Goal: Task Accomplishment & Management: Manage account settings

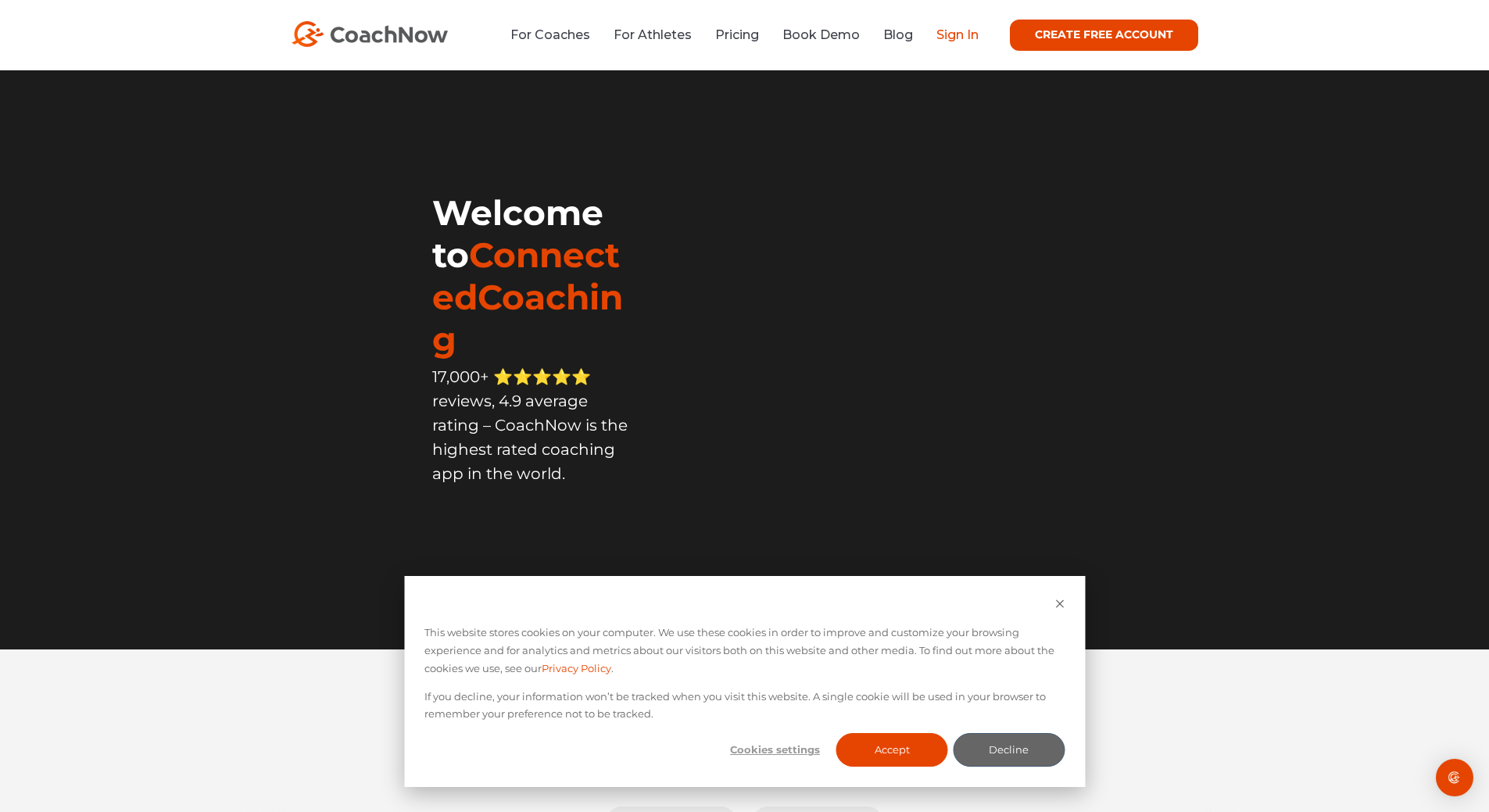
click at [954, 31] on link "Sign In" at bounding box center [958, 35] width 42 height 14
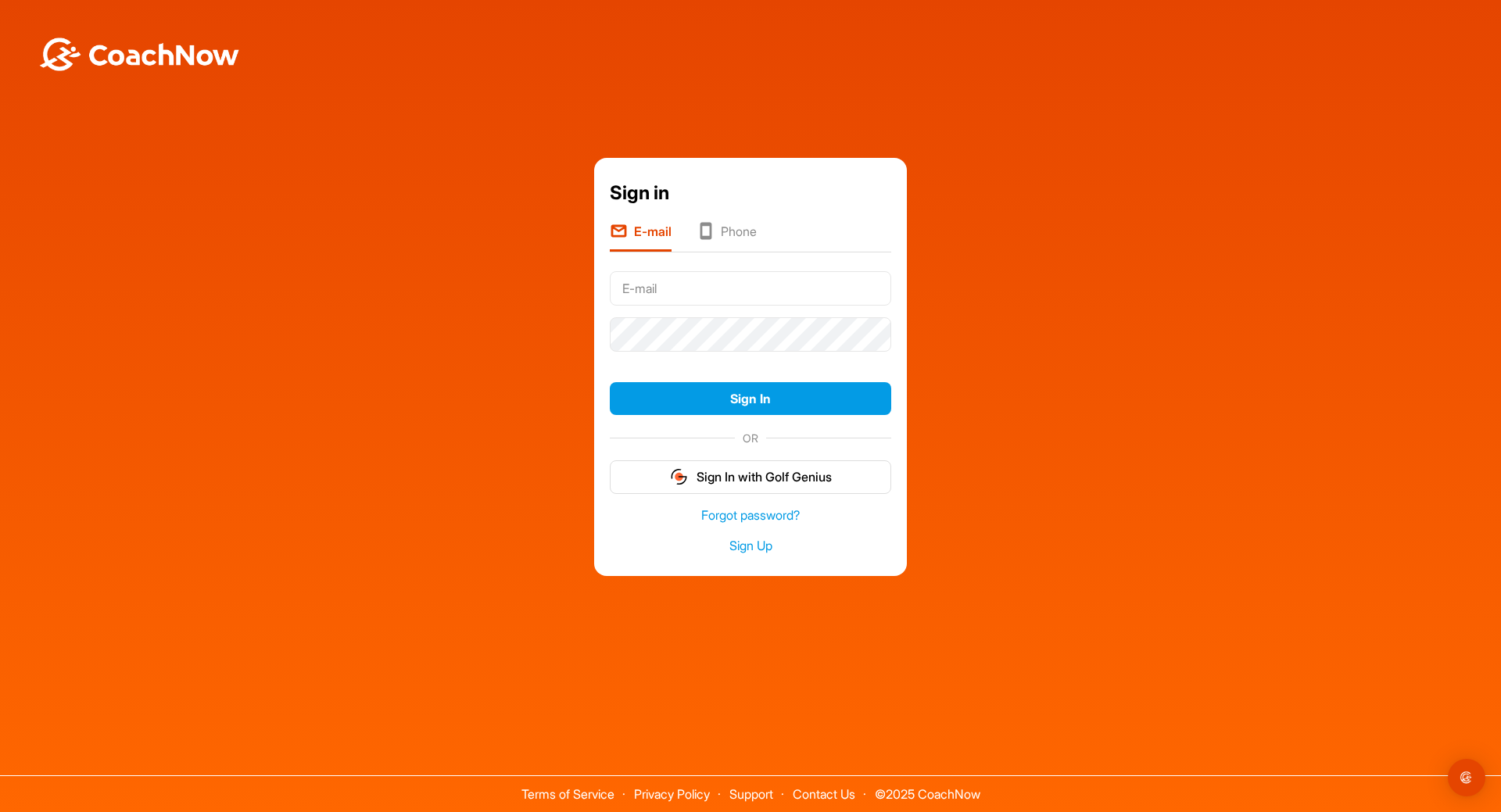
click at [745, 288] on input "text" at bounding box center [750, 288] width 281 height 35
type input "[EMAIL_ADDRESS][DOMAIN_NAME]"
click at [703, 397] on button "Sign In" at bounding box center [750, 399] width 281 height 34
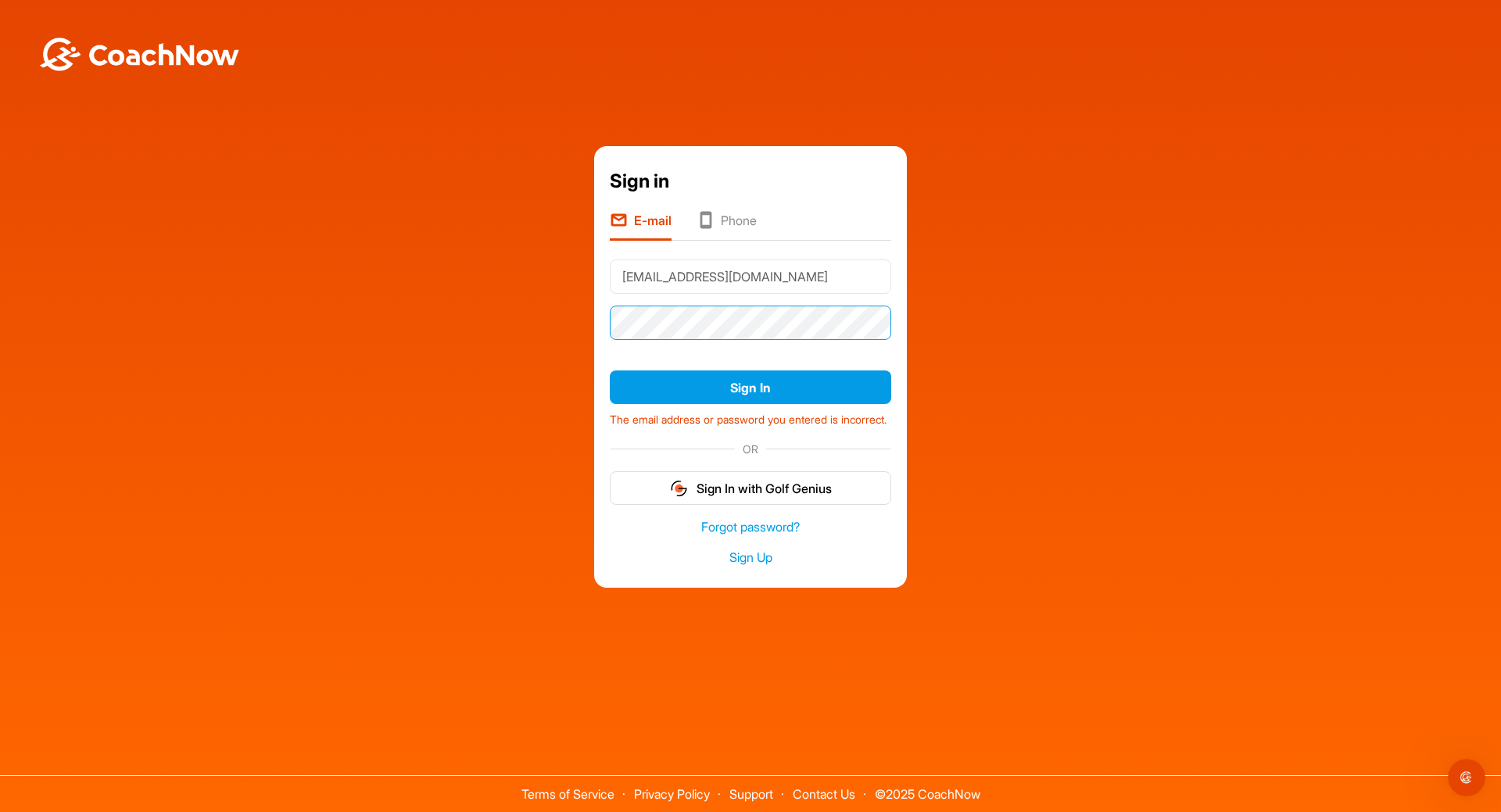
click at [39, 456] on div "Sign in E-mail Phone [EMAIL_ADDRESS][DOMAIN_NAME] Sign In The email address or …" at bounding box center [750, 367] width 1485 height 441
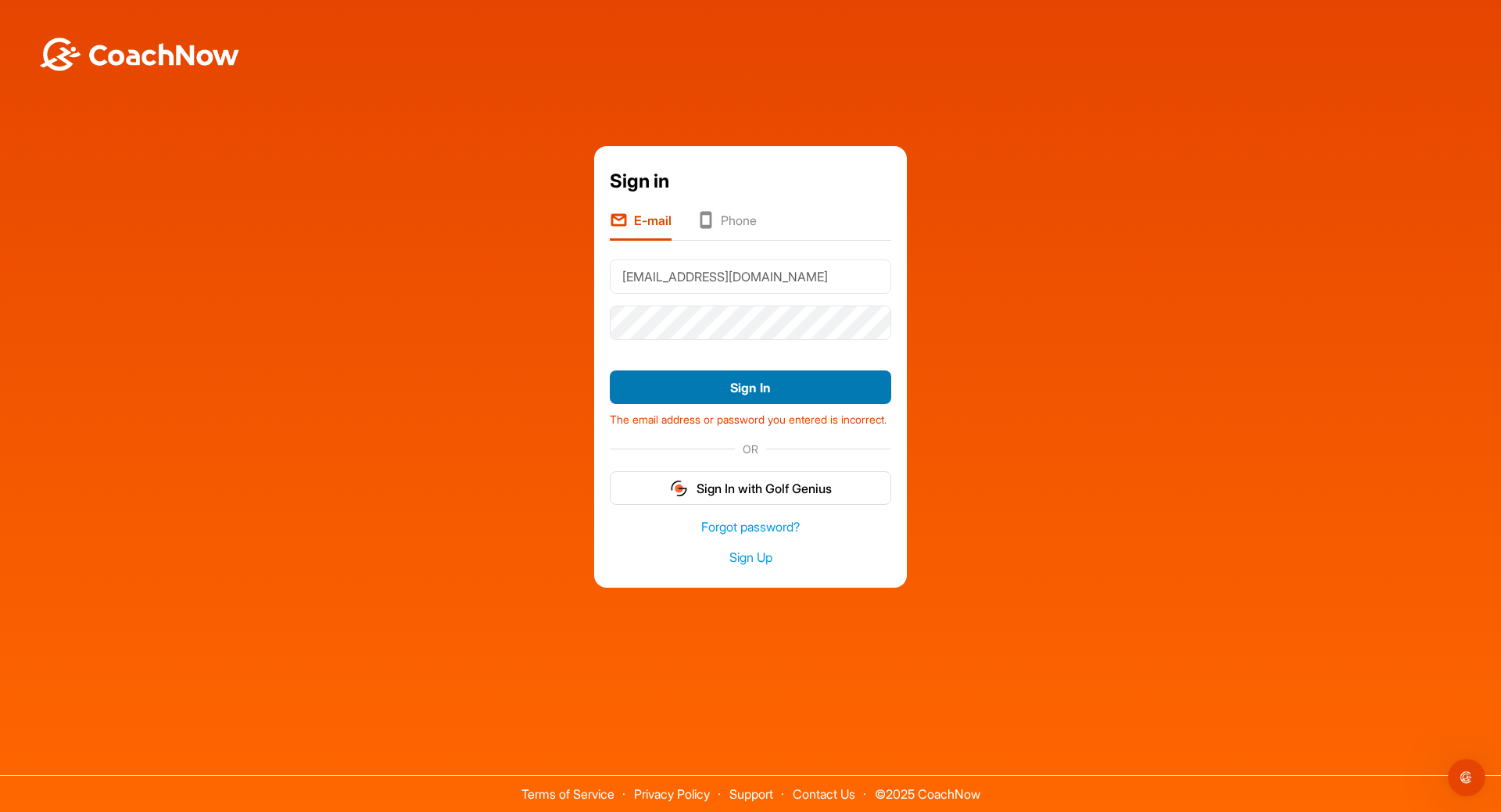
click at [704, 379] on button "Sign In" at bounding box center [750, 388] width 281 height 34
click at [726, 211] on li "Phone" at bounding box center [726, 225] width 60 height 30
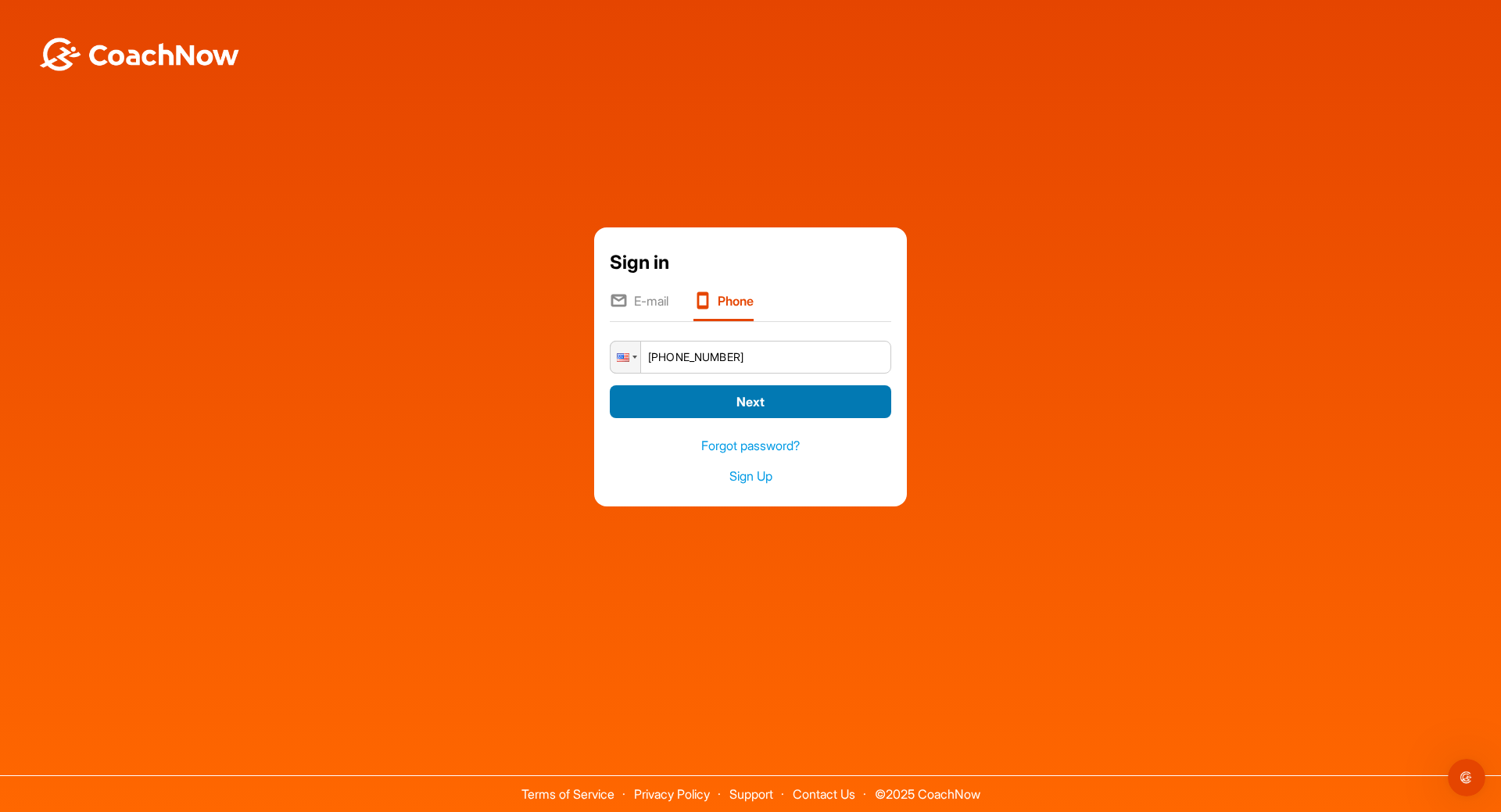
type input "[PHONE_NUMBER]"
click at [695, 406] on button "Next" at bounding box center [750, 402] width 281 height 34
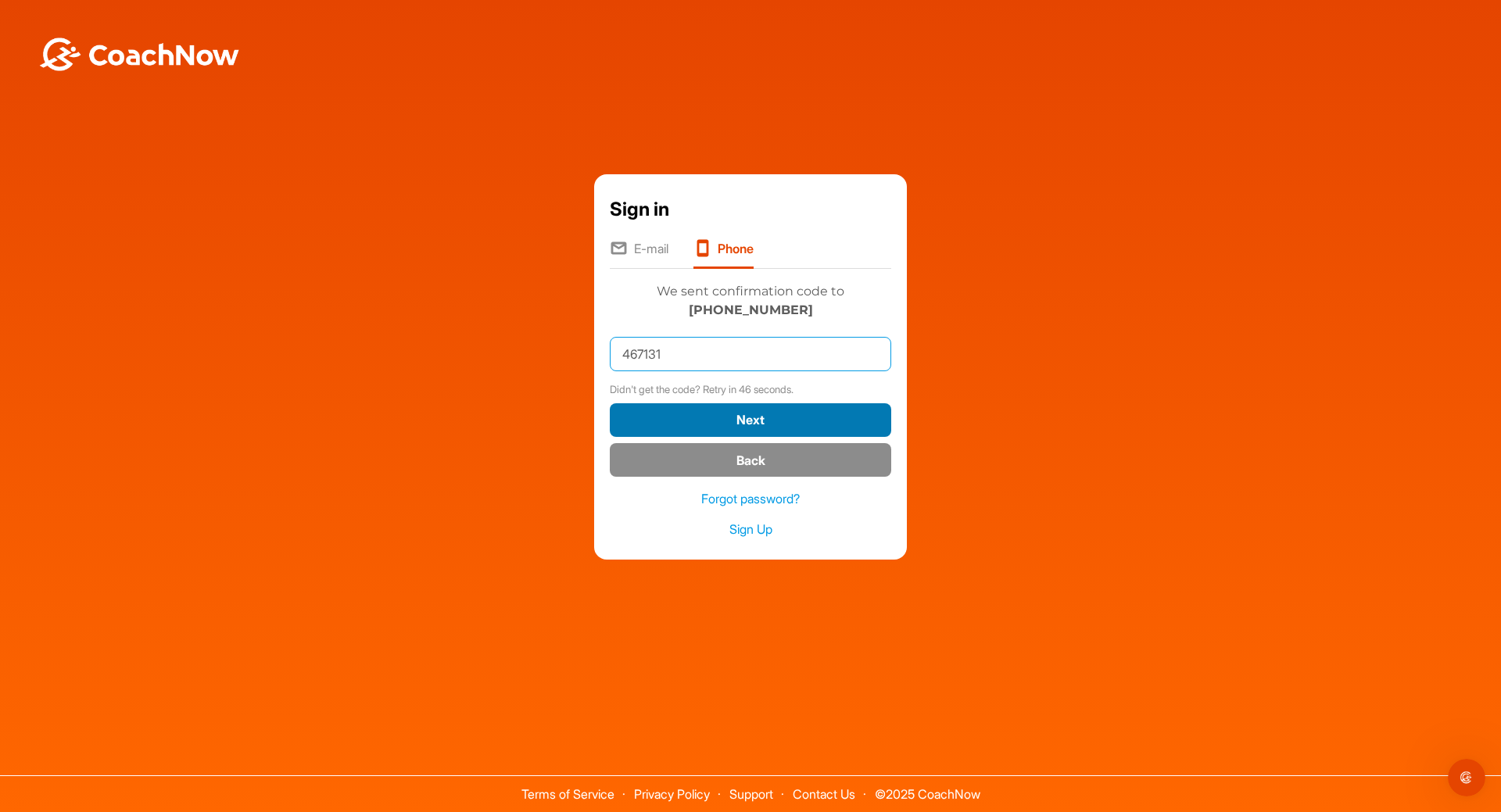
type input "467131"
click at [798, 419] on button "Next" at bounding box center [750, 420] width 281 height 34
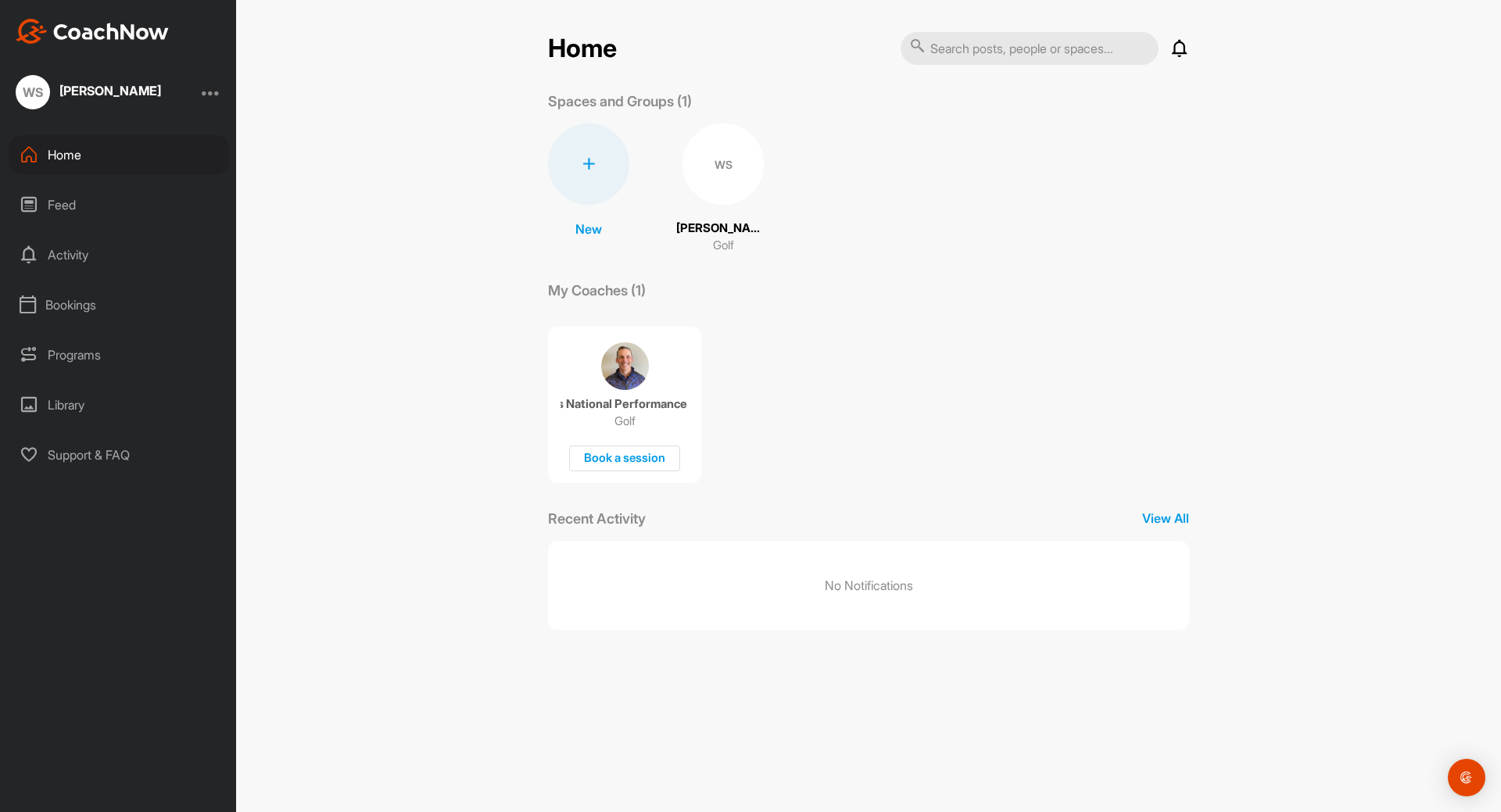
click at [727, 225] on p "Warren Spencer" at bounding box center [723, 228] width 94 height 18
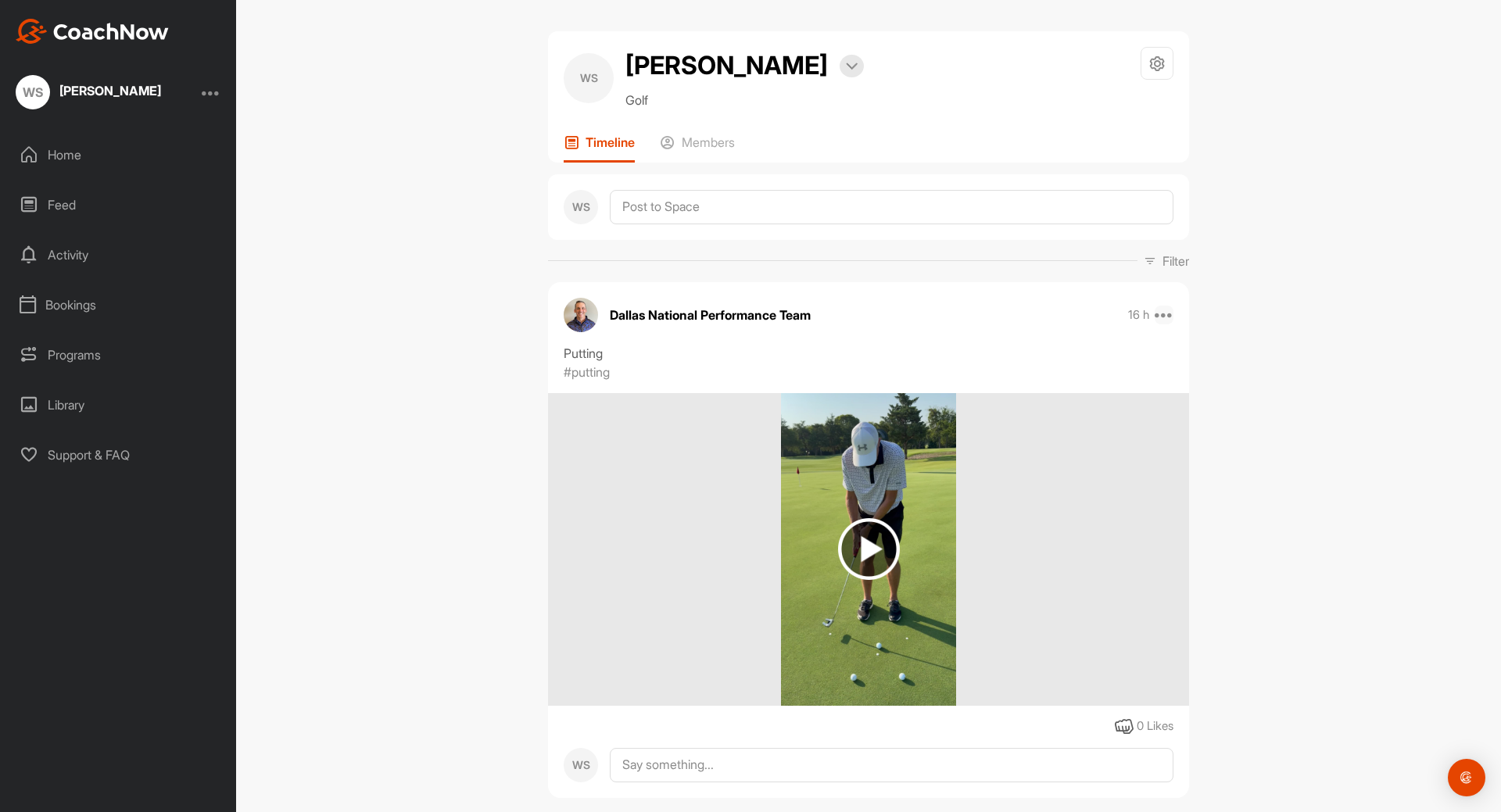
click at [1165, 313] on icon at bounding box center [1163, 314] width 18 height 18
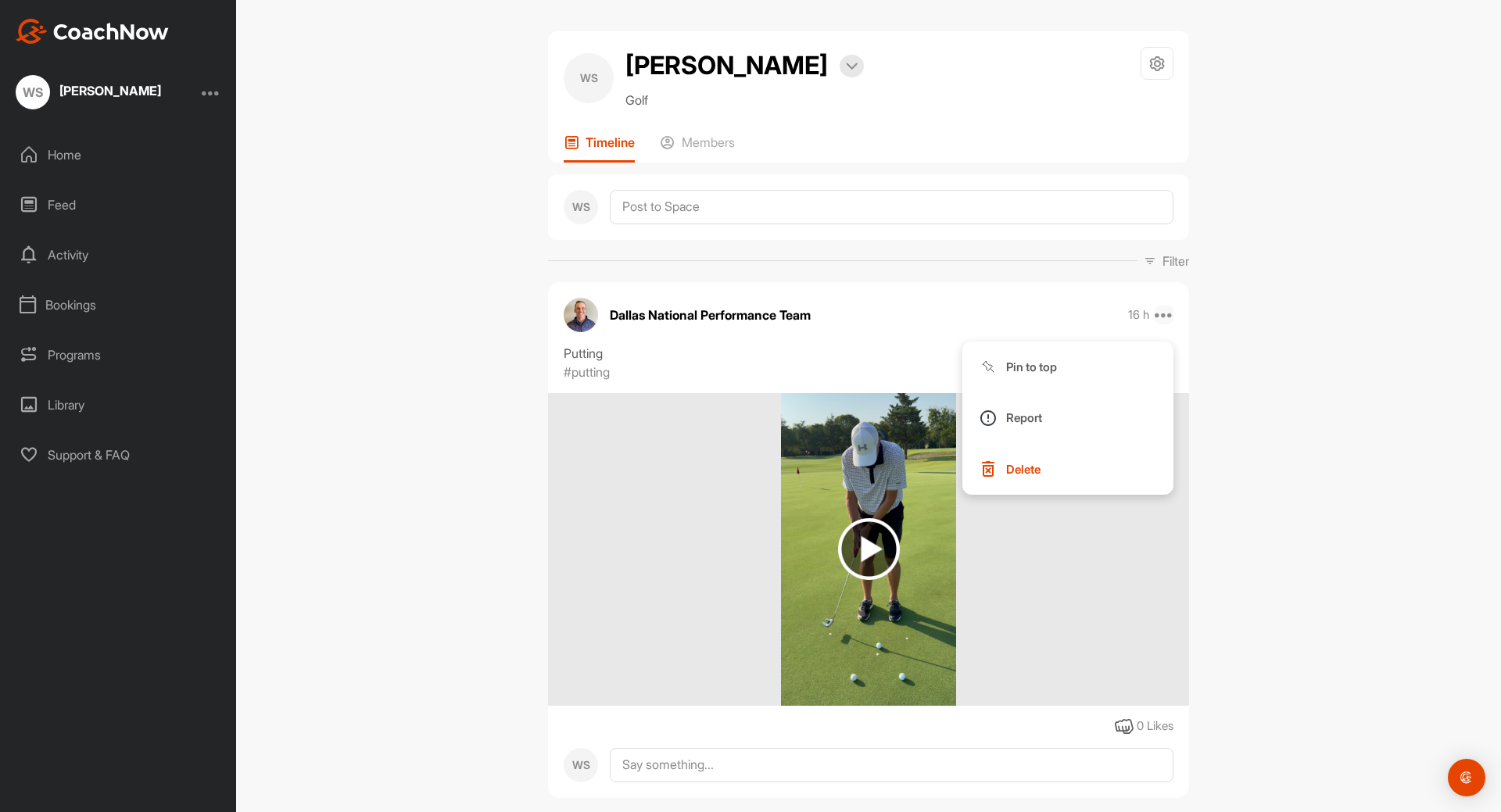
click at [1165, 313] on icon at bounding box center [1163, 314] width 18 height 18
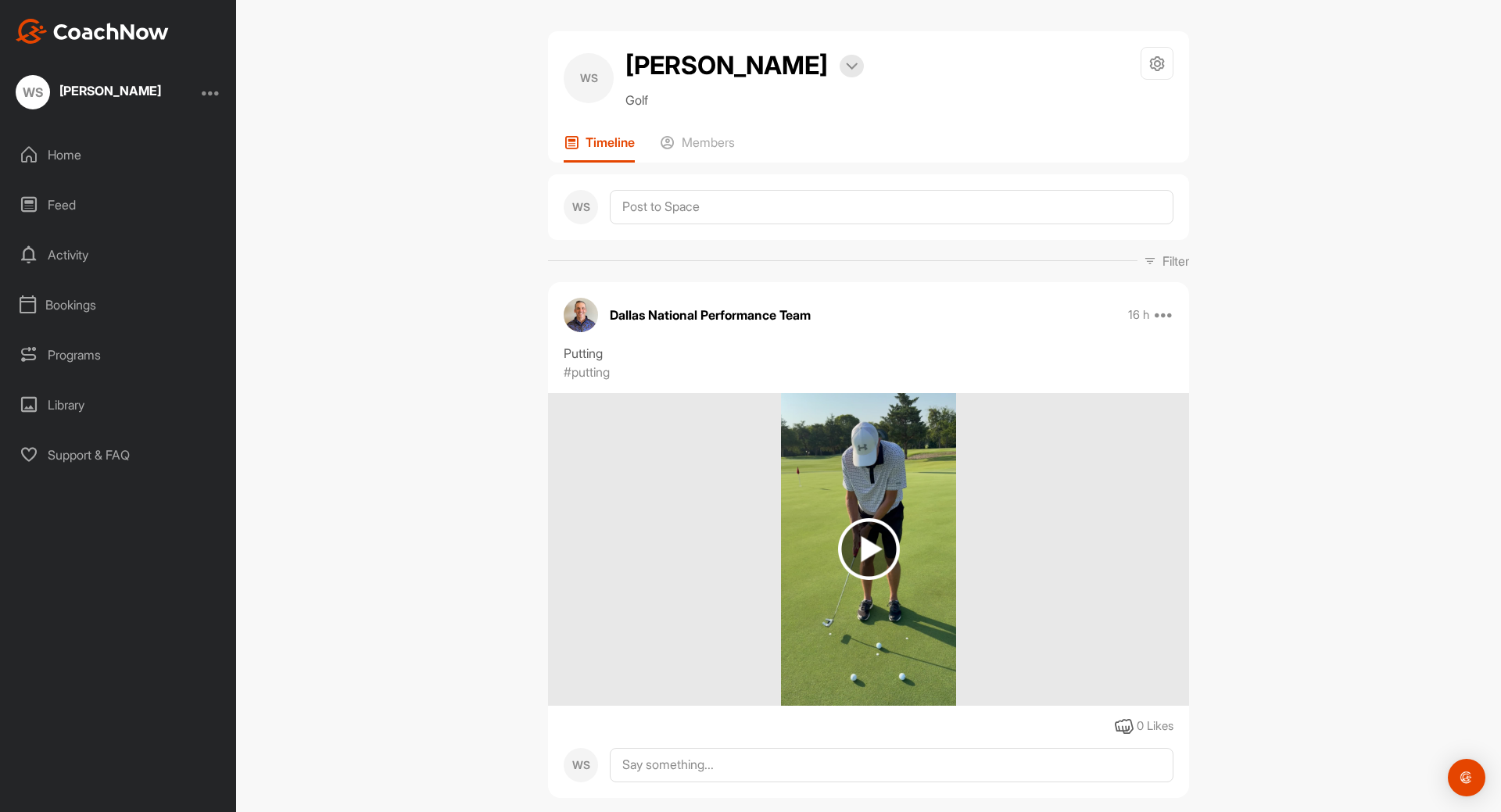
click at [211, 91] on div at bounding box center [211, 92] width 18 height 18
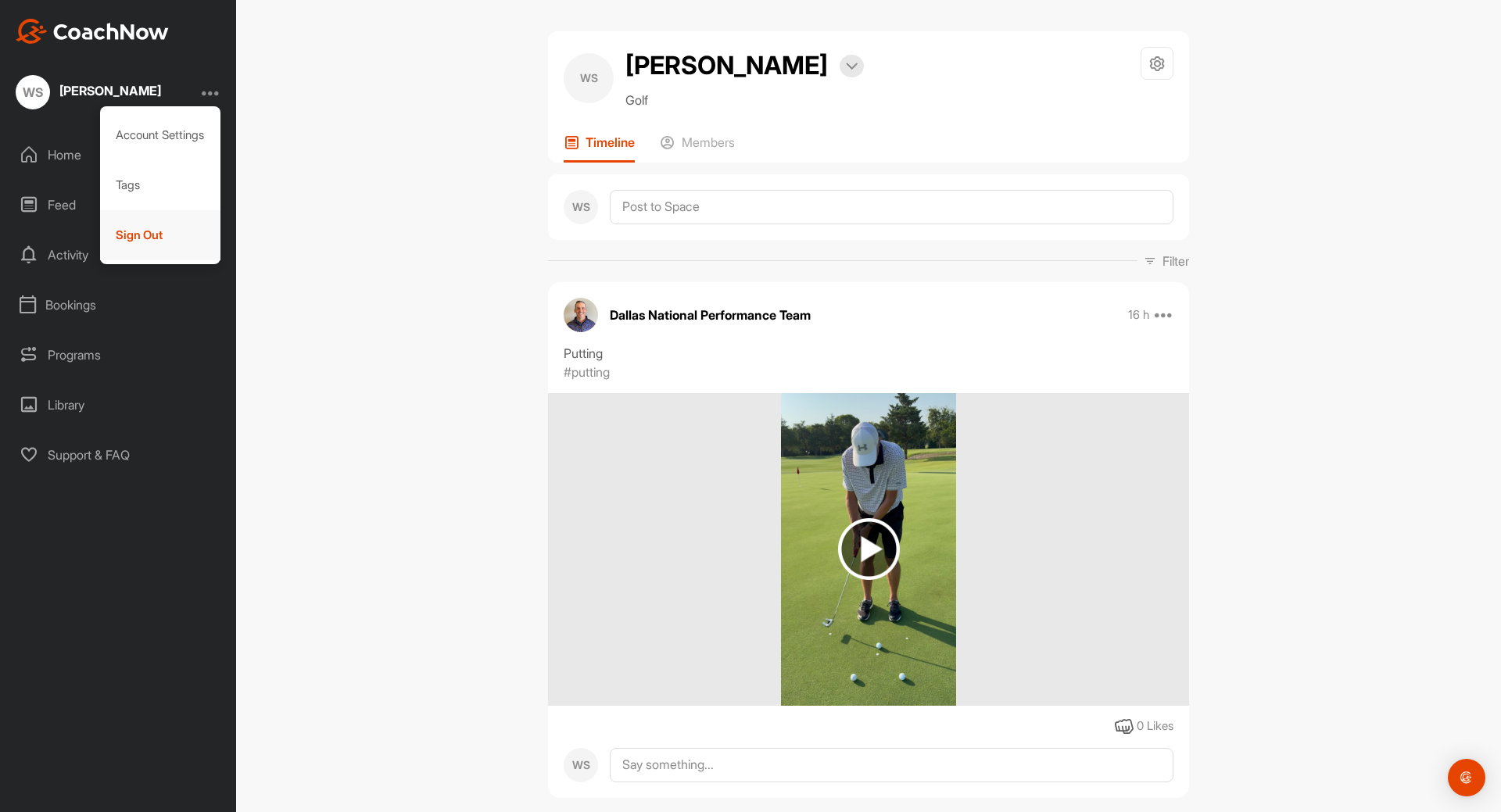
click at [154, 233] on div "Sign Out" at bounding box center [160, 236] width 121 height 50
